Goal: Task Accomplishment & Management: Manage account settings

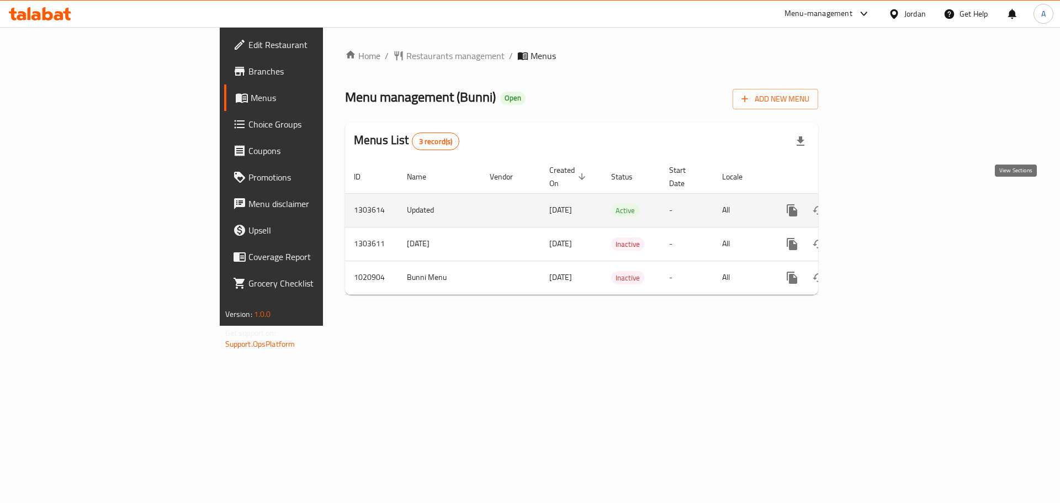
click at [885, 197] on link "enhanced table" at bounding box center [871, 210] width 26 height 26
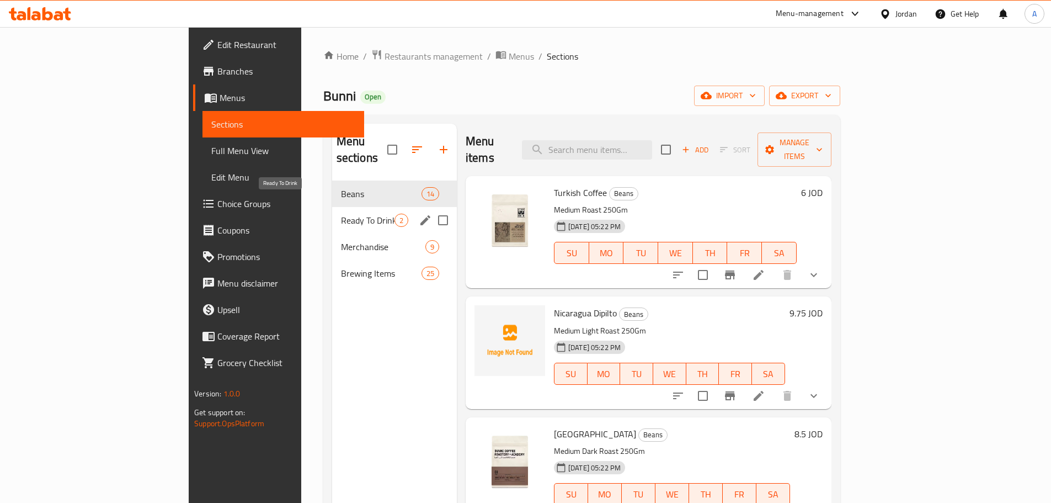
click at [341, 214] on span "Ready To Drink" at bounding box center [368, 220] width 54 height 13
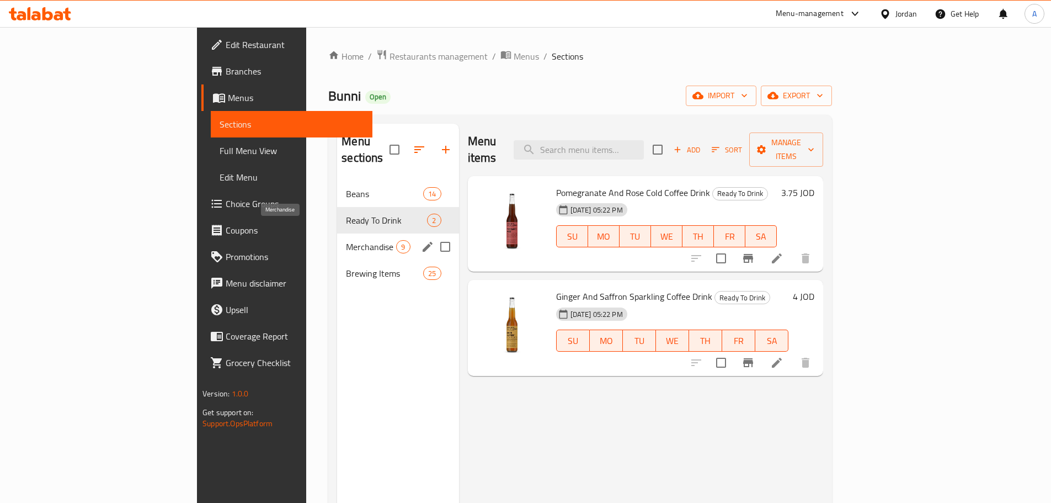
click at [346, 240] on span "Merchandise" at bounding box center [371, 246] width 50 height 13
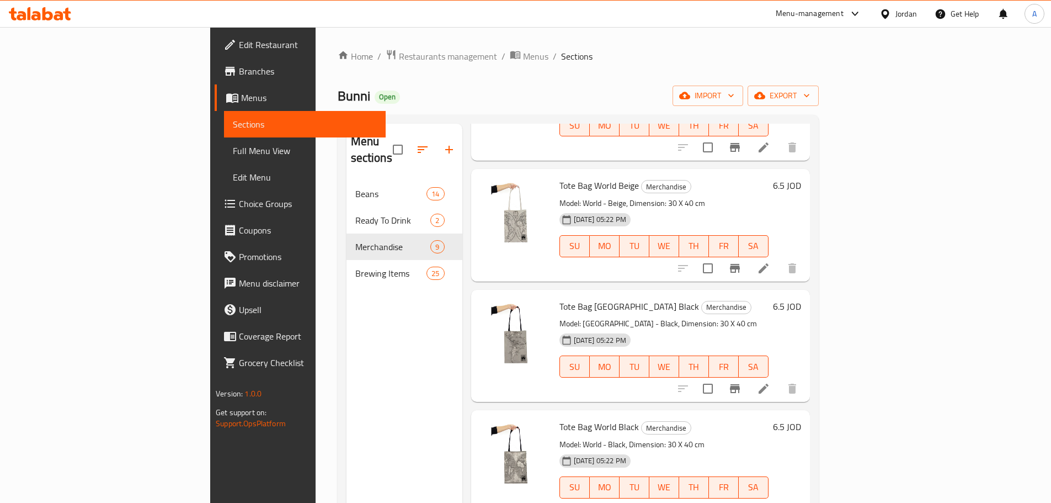
scroll to position [155, 0]
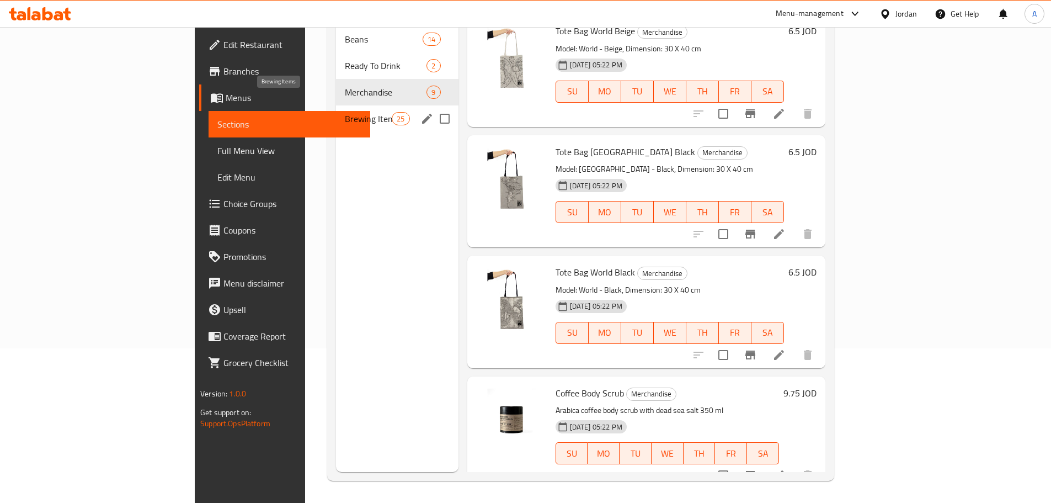
click at [345, 112] on span "Brewing Items" at bounding box center [368, 118] width 47 height 13
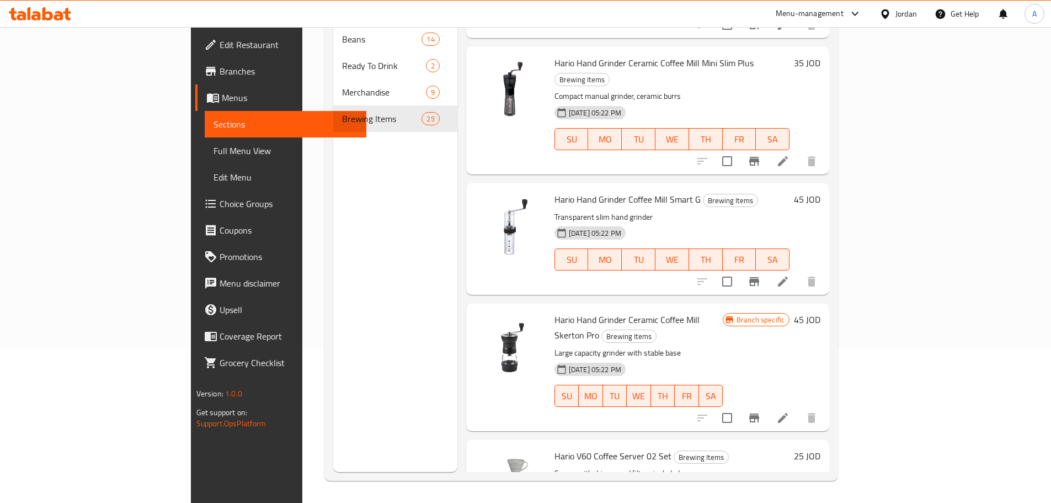
scroll to position [1438, 0]
click at [788, 412] on icon at bounding box center [783, 417] width 10 height 10
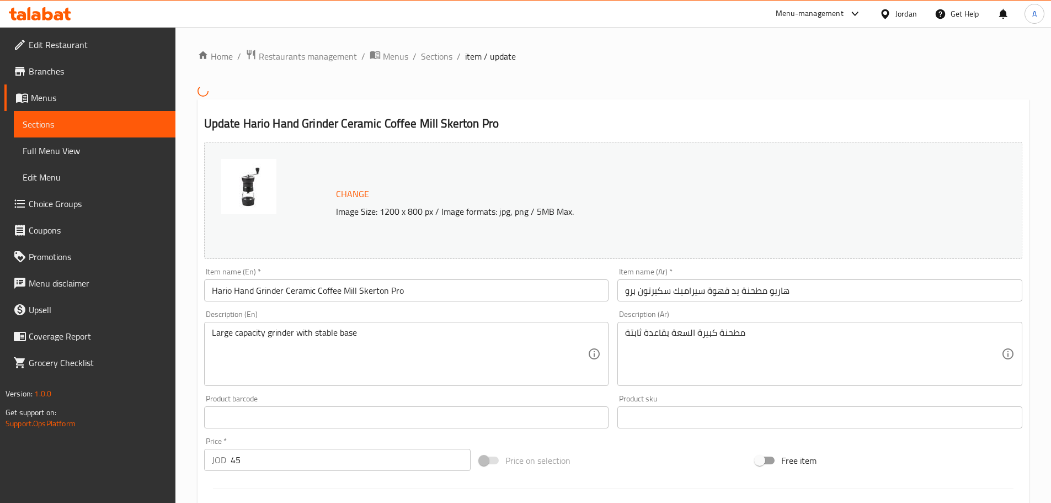
click at [400, 289] on input "Hario Hand Grinder Ceramic Coffee Mill Skerton Pro" at bounding box center [406, 290] width 405 height 22
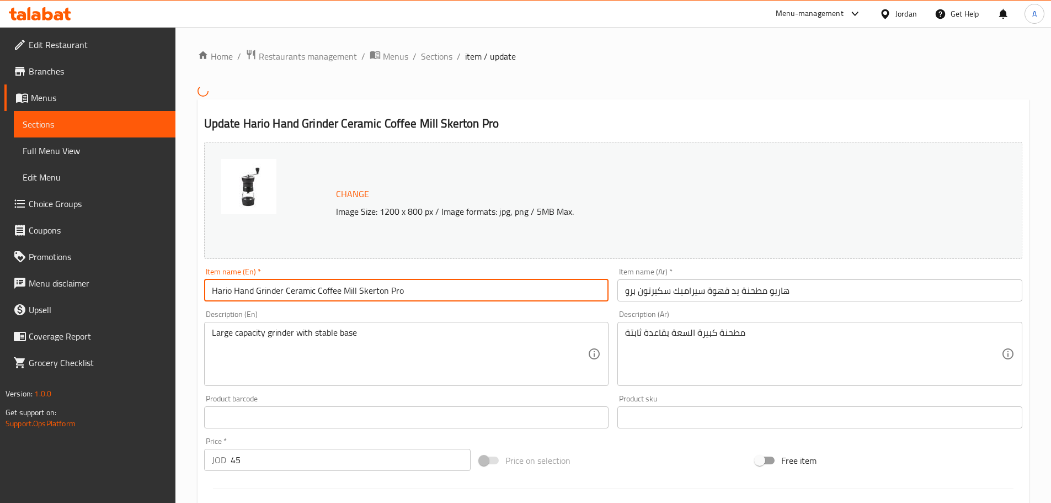
click at [400, 289] on input "Hario Hand Grinder Ceramic Coffee Mill Skerton Pro" at bounding box center [406, 290] width 405 height 22
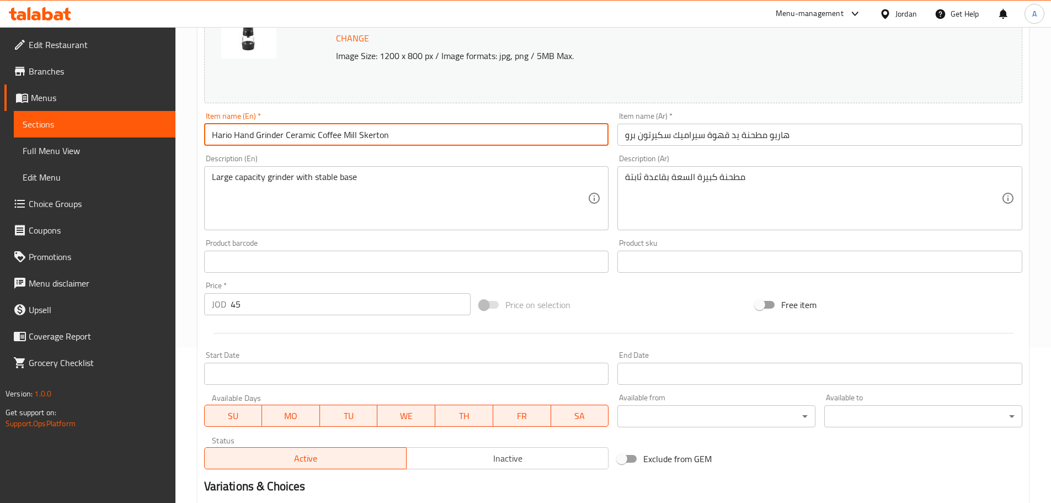
scroll to position [286, 0]
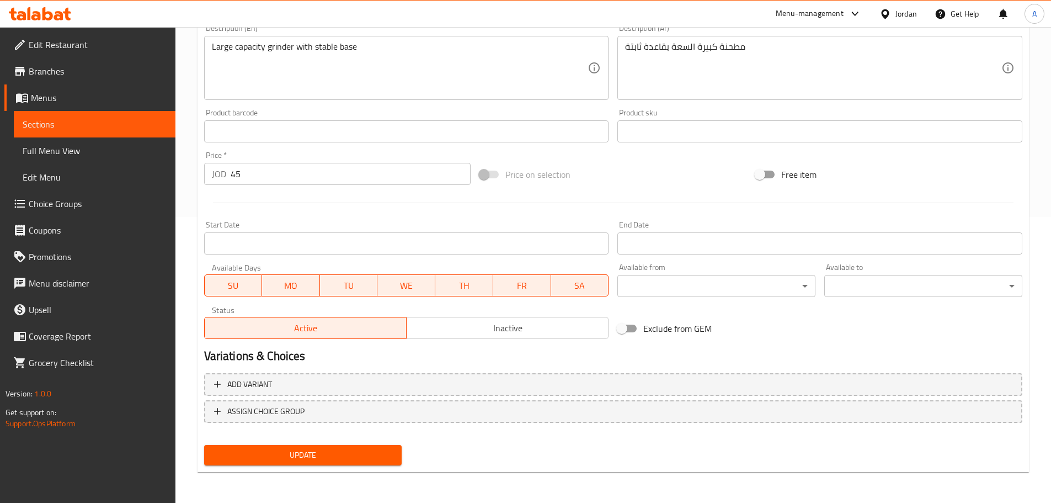
type input "Hario Hand Grinder Ceramic Coffee Mill Skerton"
click at [322, 456] on span "Update" at bounding box center [303, 455] width 180 height 14
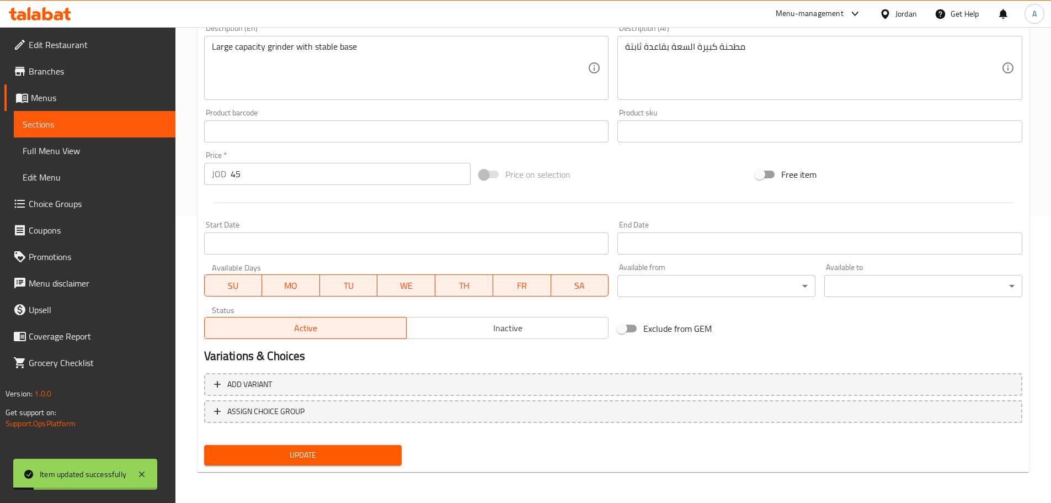
click at [204, 445] on button "Update" at bounding box center [303, 455] width 198 height 20
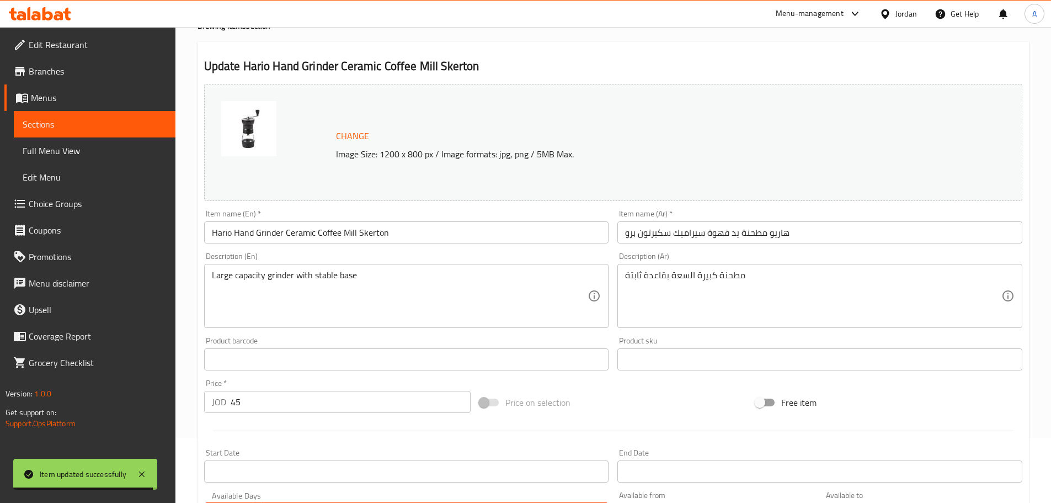
scroll to position [0, 0]
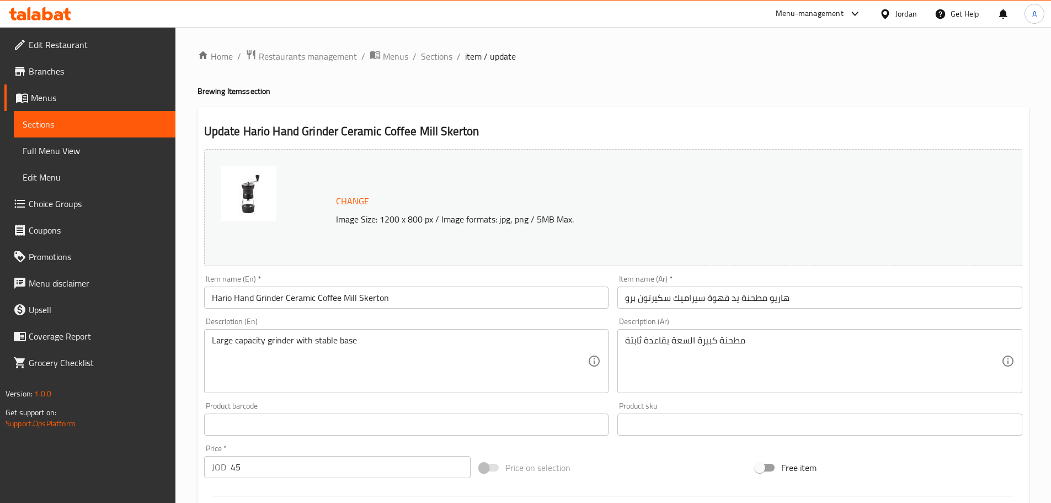
click at [87, 73] on span "Branches" at bounding box center [98, 71] width 138 height 13
